Goal: Task Accomplishment & Management: Manage account settings

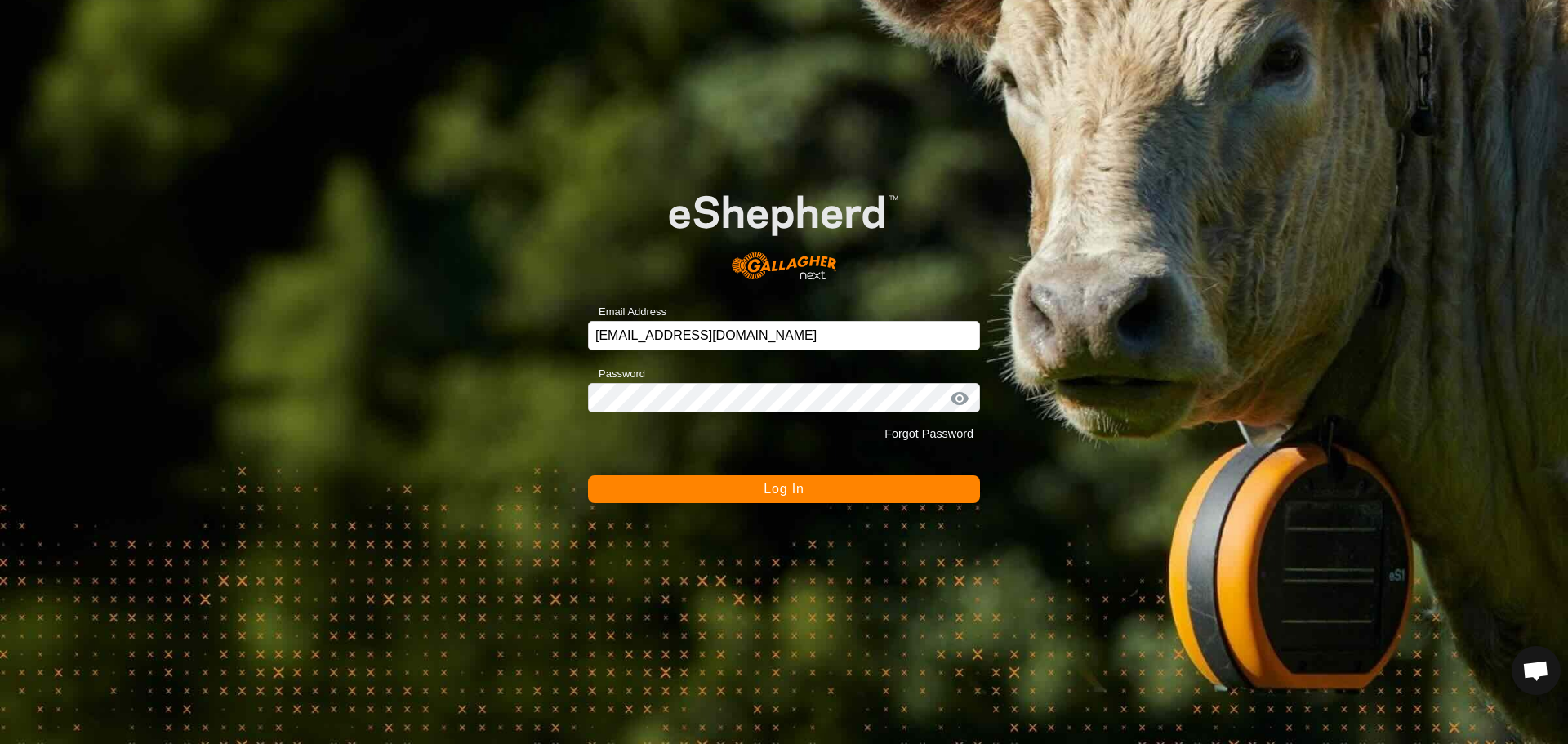
click at [755, 477] on button "Log In" at bounding box center [784, 489] width 392 height 28
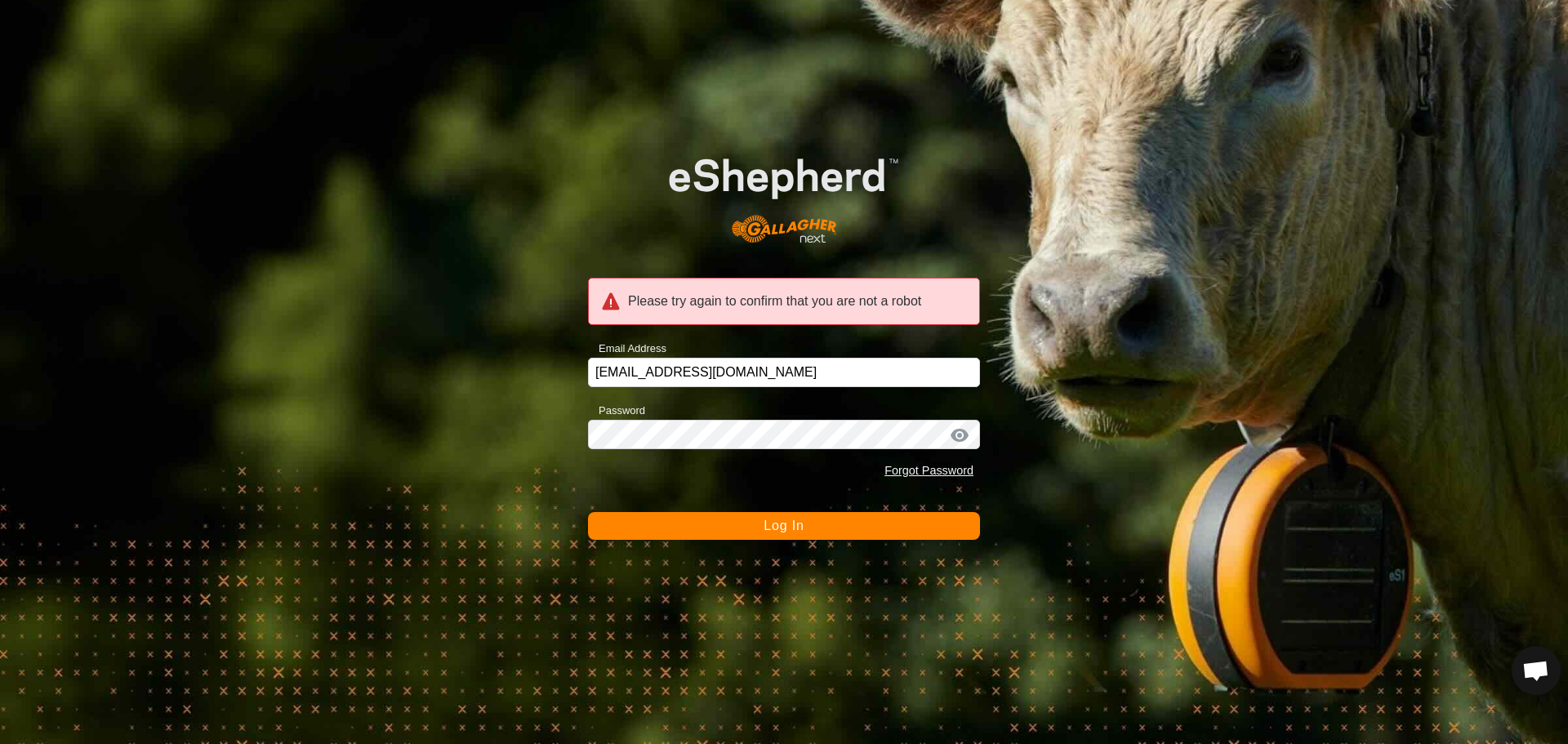
click at [747, 527] on button "Log In" at bounding box center [784, 525] width 392 height 28
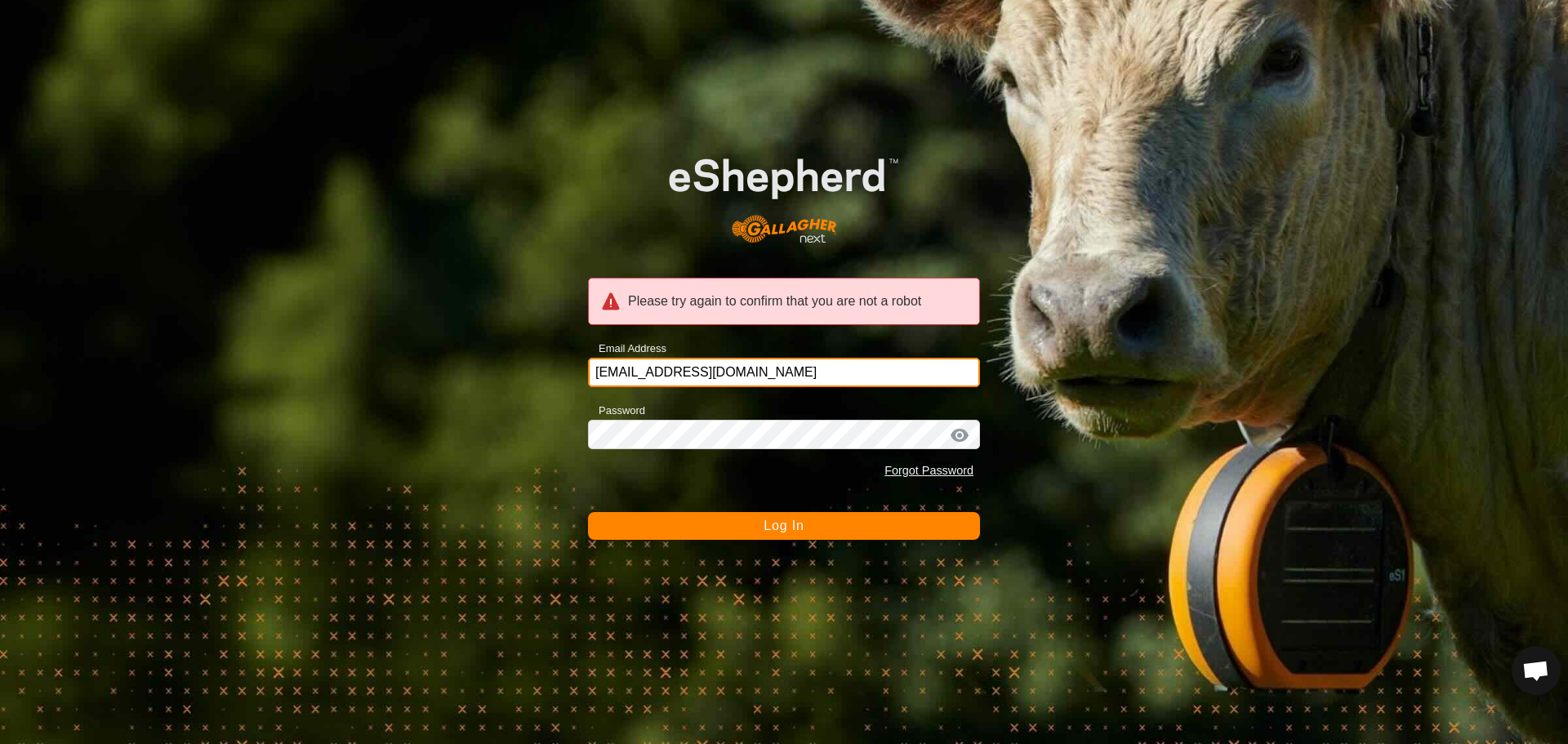
click at [701, 372] on input "[EMAIL_ADDRESS][DOMAIN_NAME]" at bounding box center [784, 372] width 392 height 29
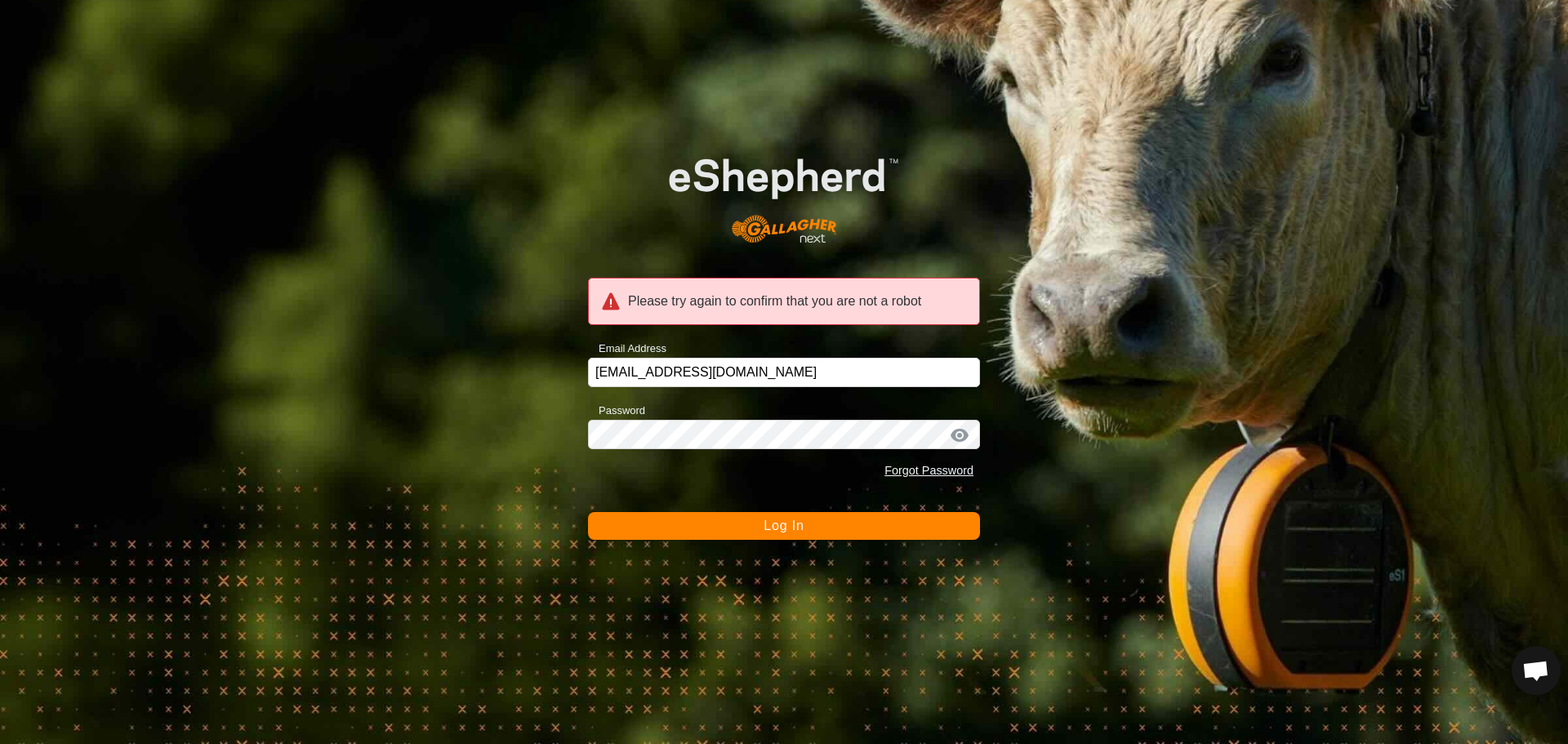
click at [805, 529] on button "Log In" at bounding box center [784, 525] width 392 height 28
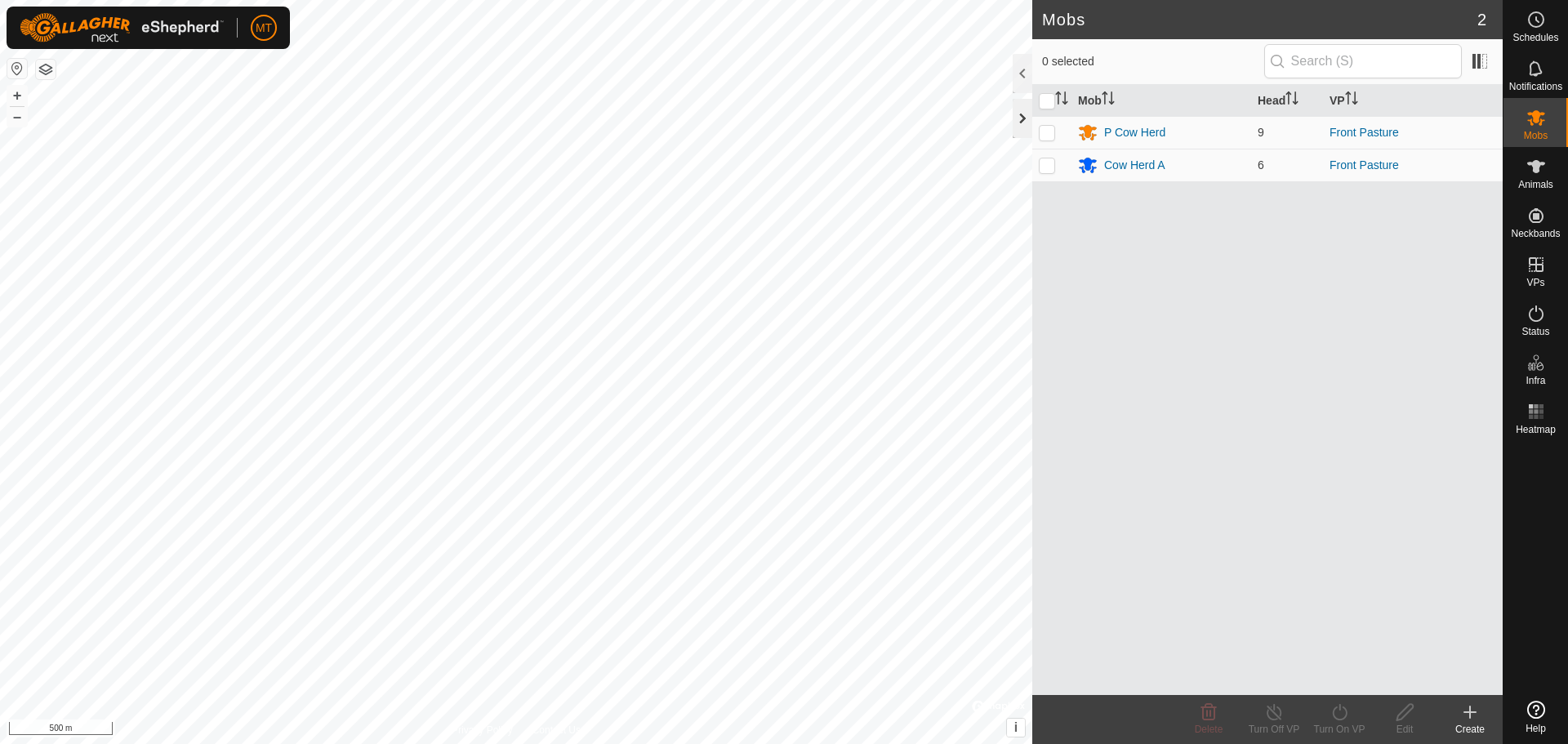
click at [1024, 117] on div at bounding box center [1022, 118] width 20 height 39
